Goal: Task Accomplishment & Management: Manage account settings

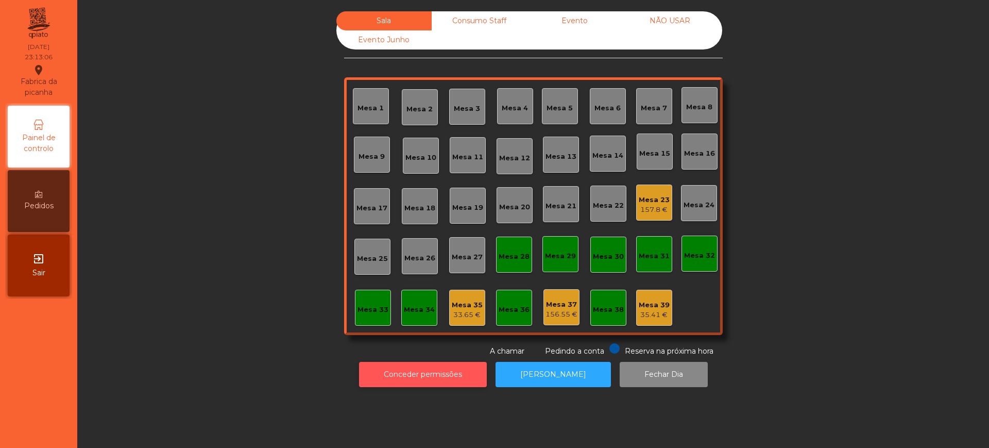
click at [451, 377] on button "Conceder permissões" at bounding box center [423, 374] width 128 height 25
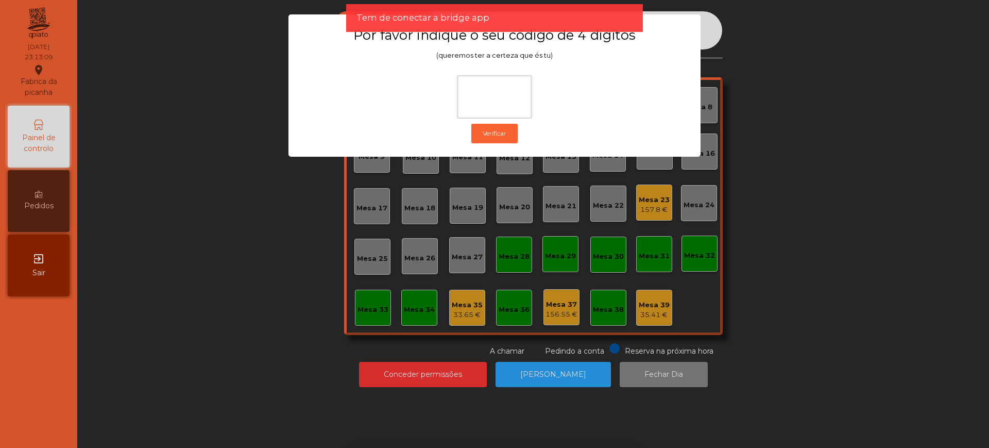
drag, startPoint x: 237, startPoint y: 163, endPoint x: 224, endPoint y: 152, distance: 16.8
click at [236, 163] on ngb-modal-window "Por favor indique o seu código de 4 digítos (queremos ter a certeza que és tu) …" at bounding box center [494, 224] width 939 height 448
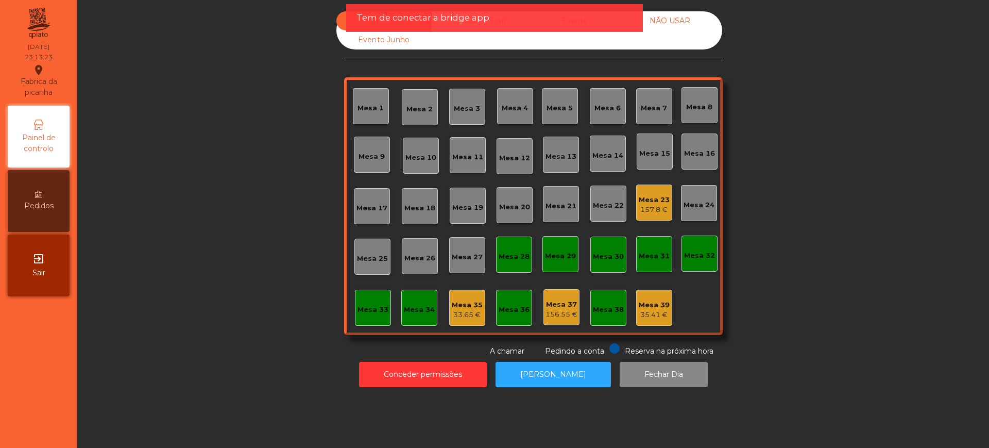
click at [48, 267] on div "exit_to_app Sair" at bounding box center [39, 265] width 62 height 62
